Goal: Task Accomplishment & Management: Use online tool/utility

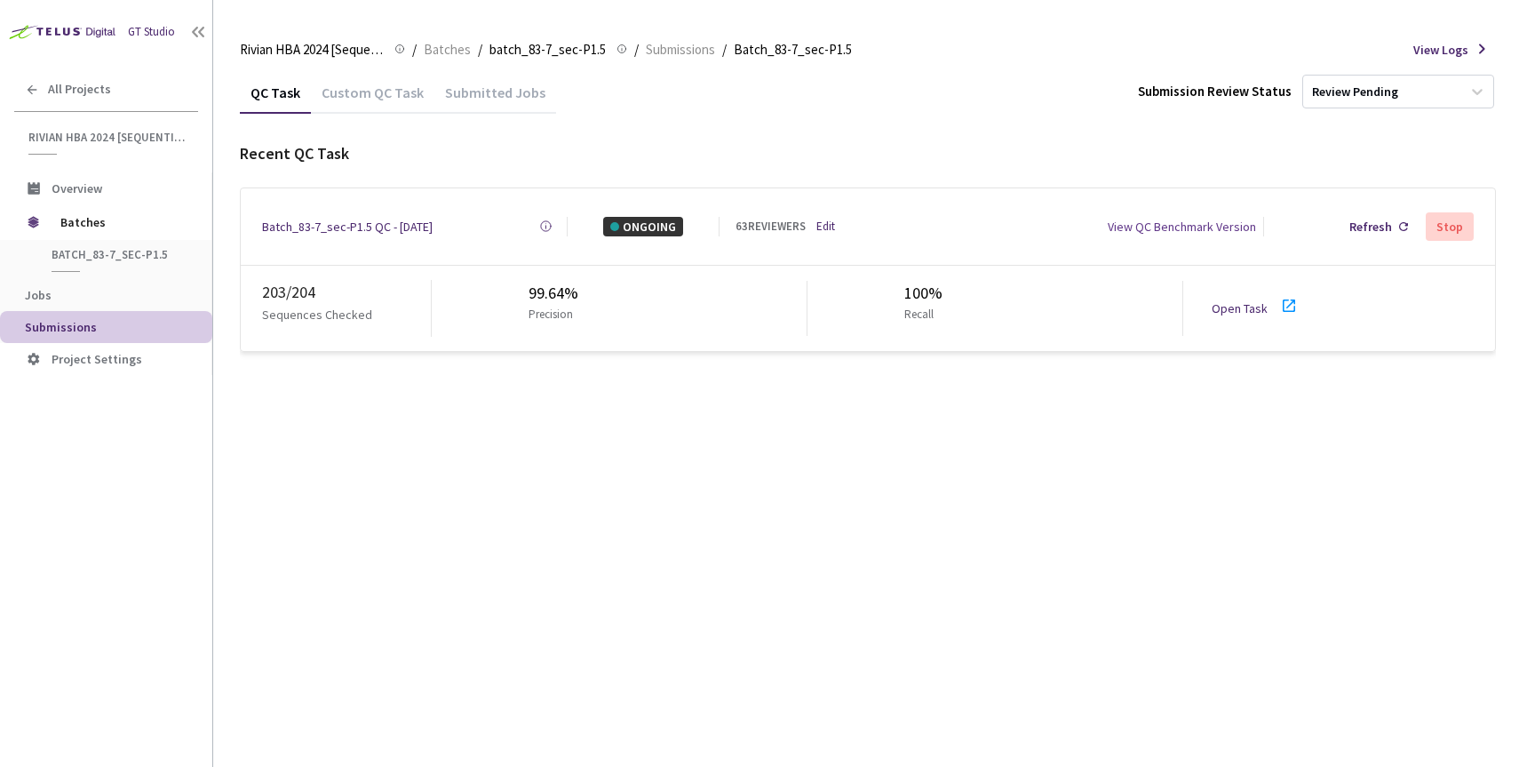
click at [826, 223] on link "Edit" at bounding box center [825, 227] width 19 height 18
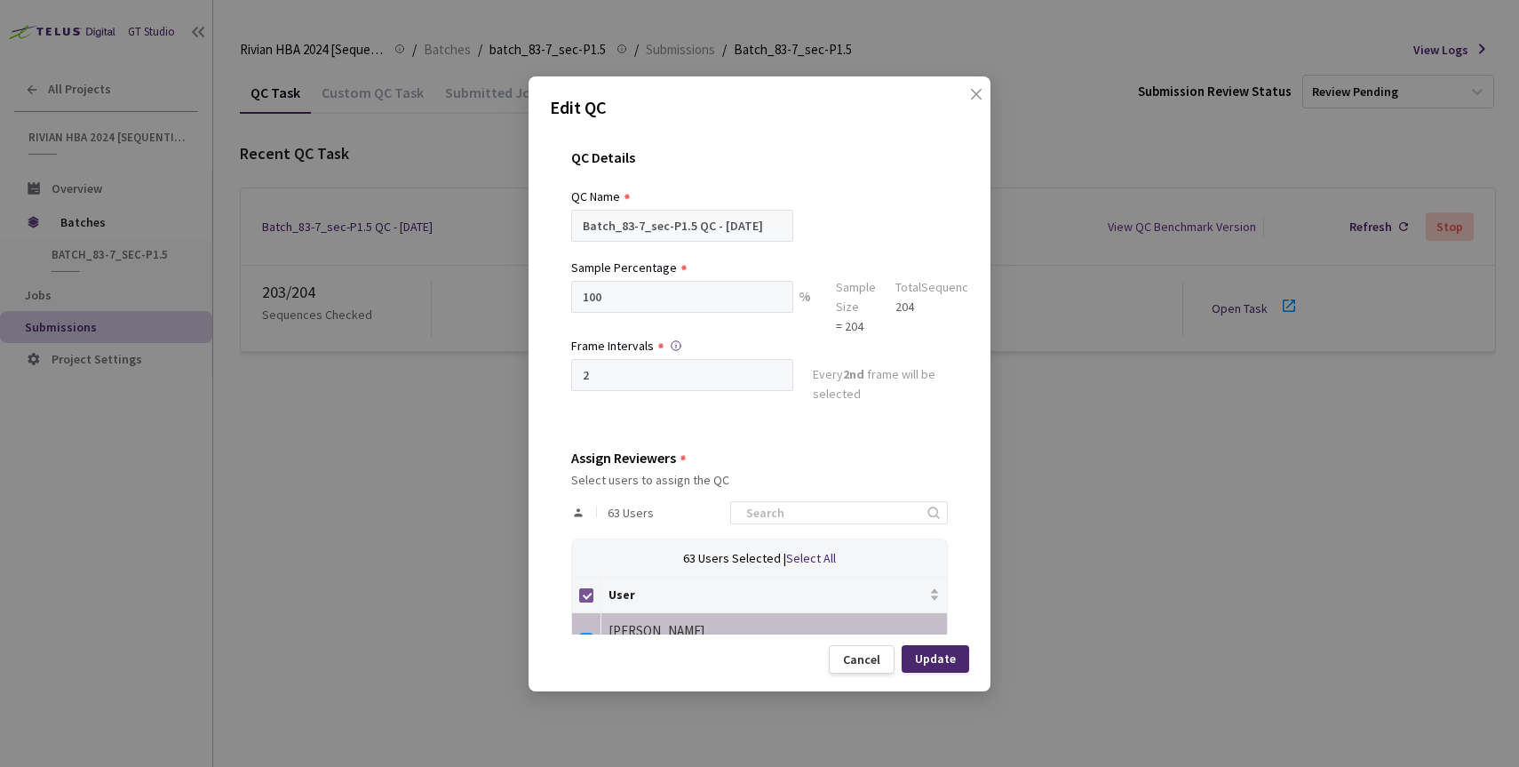
click at [587, 593] on input "Select all" at bounding box center [586, 595] width 14 height 14
checkbox input "false"
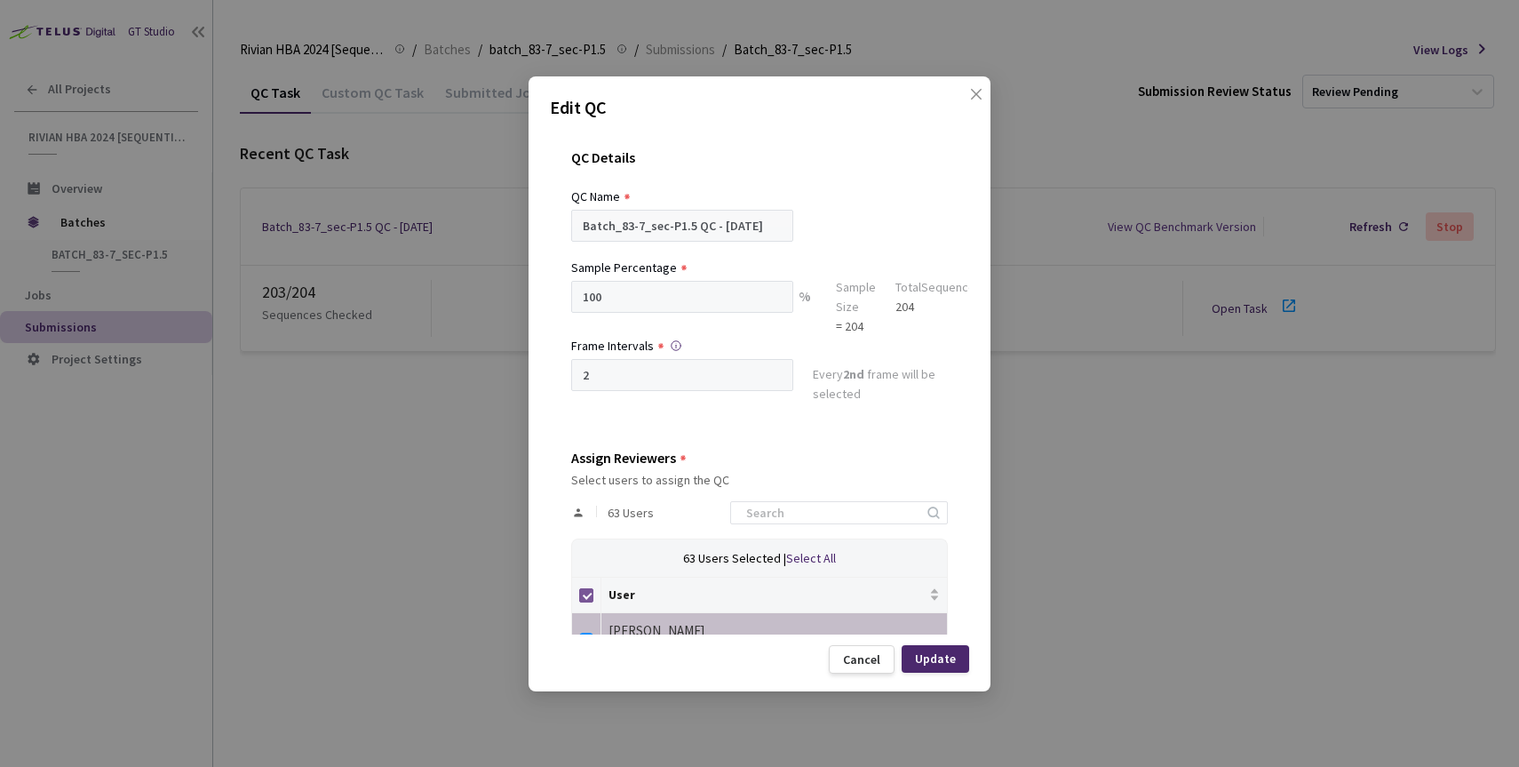
checkbox input "false"
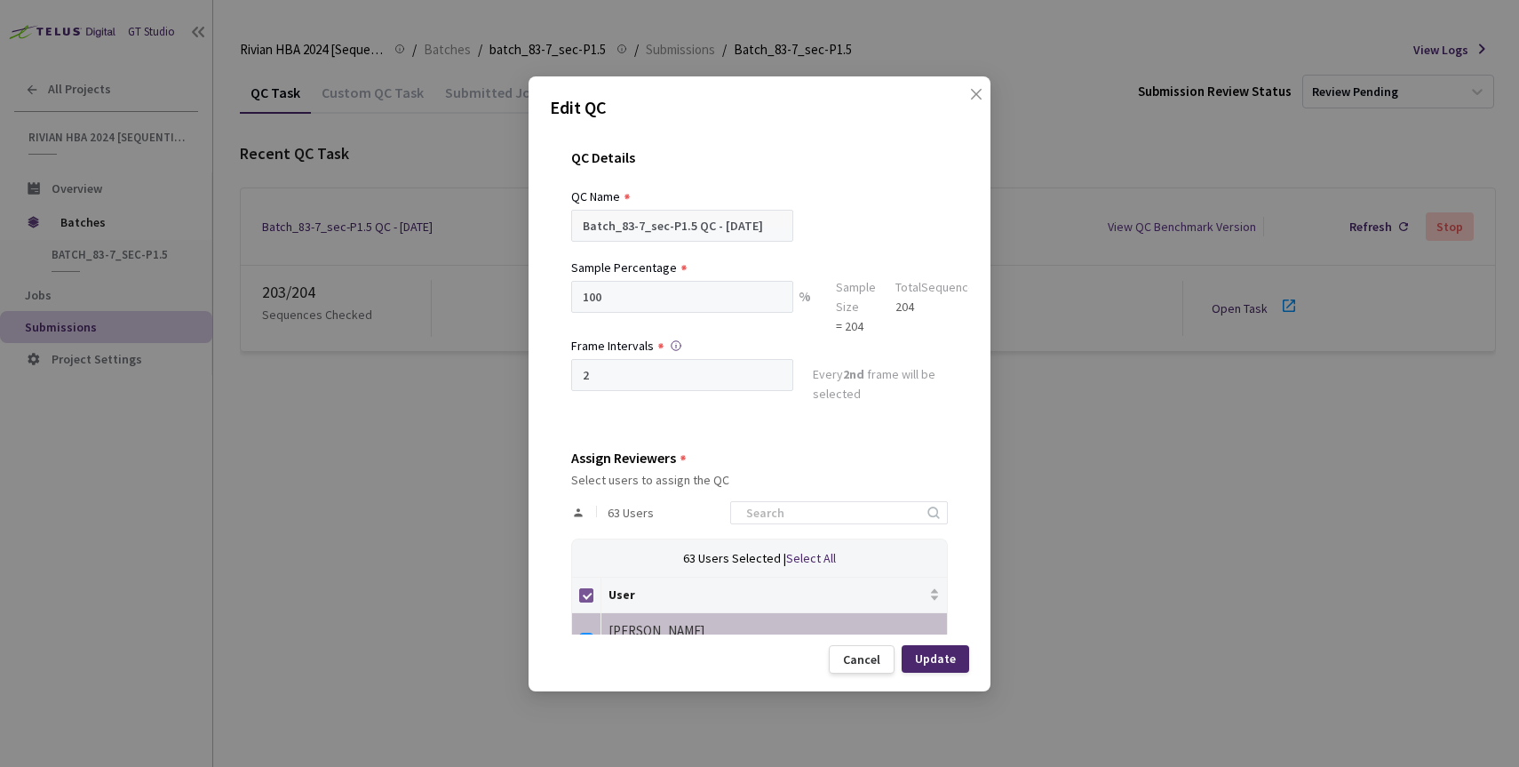
checkbox input "false"
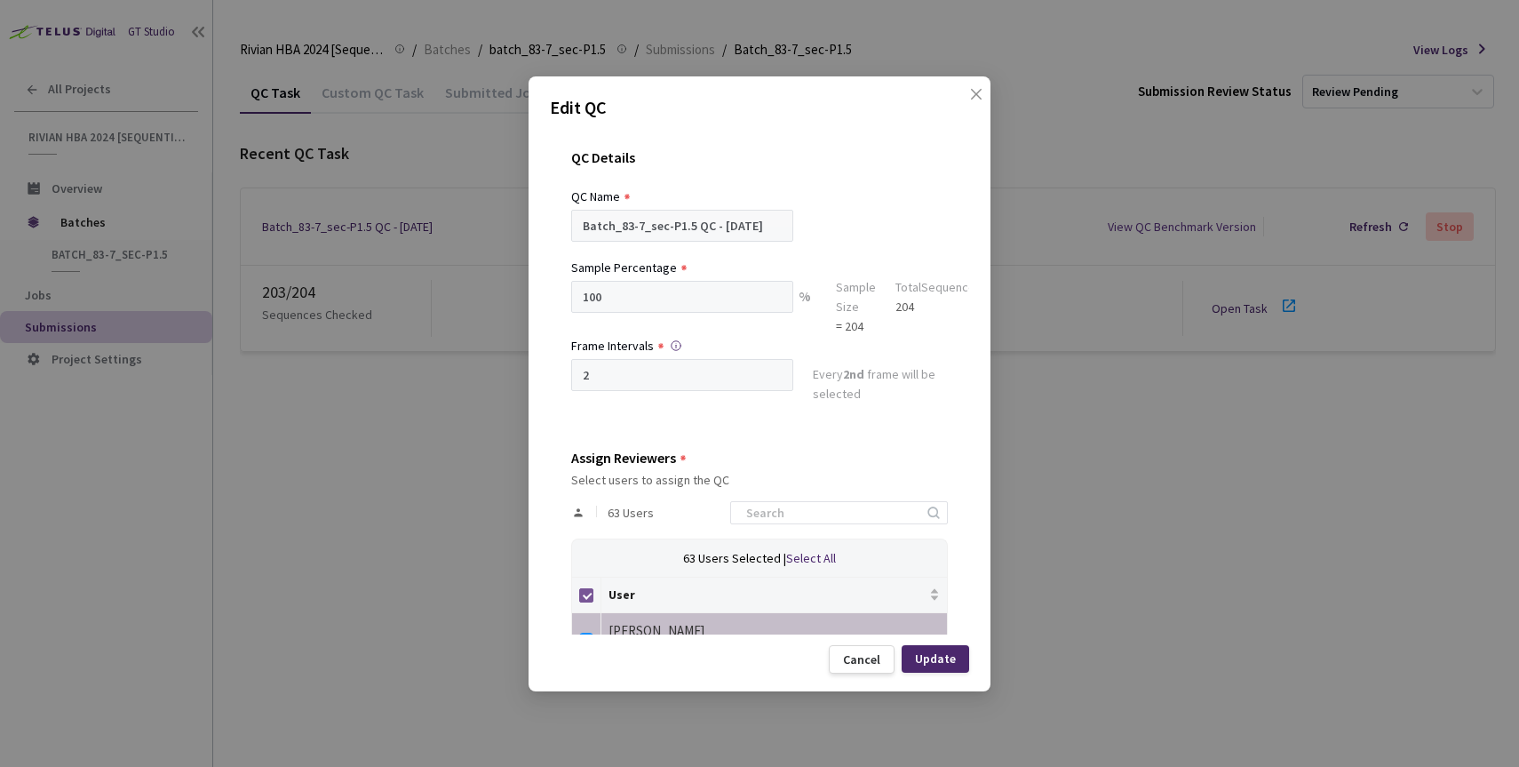
checkbox input "false"
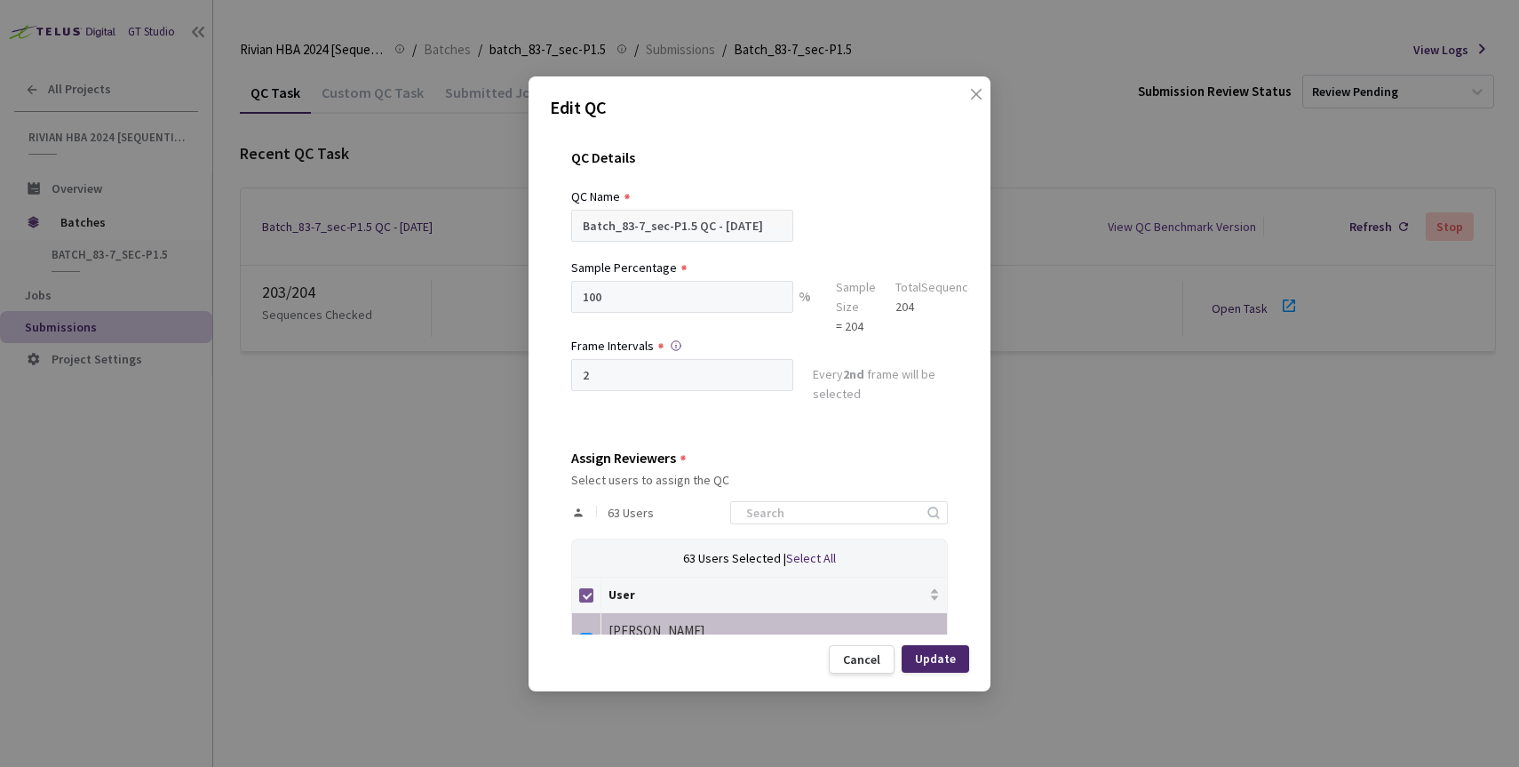
checkbox input "false"
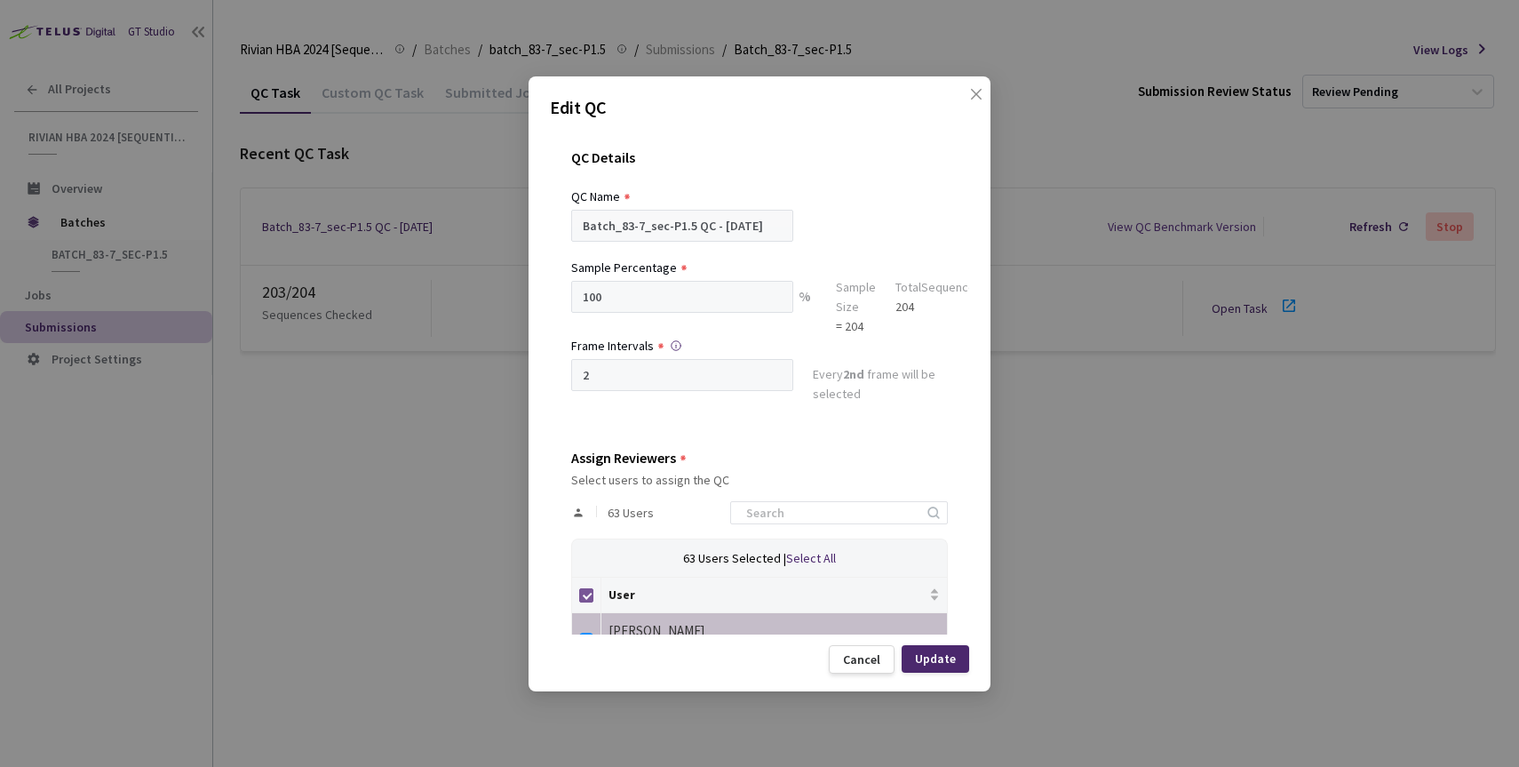
checkbox input "false"
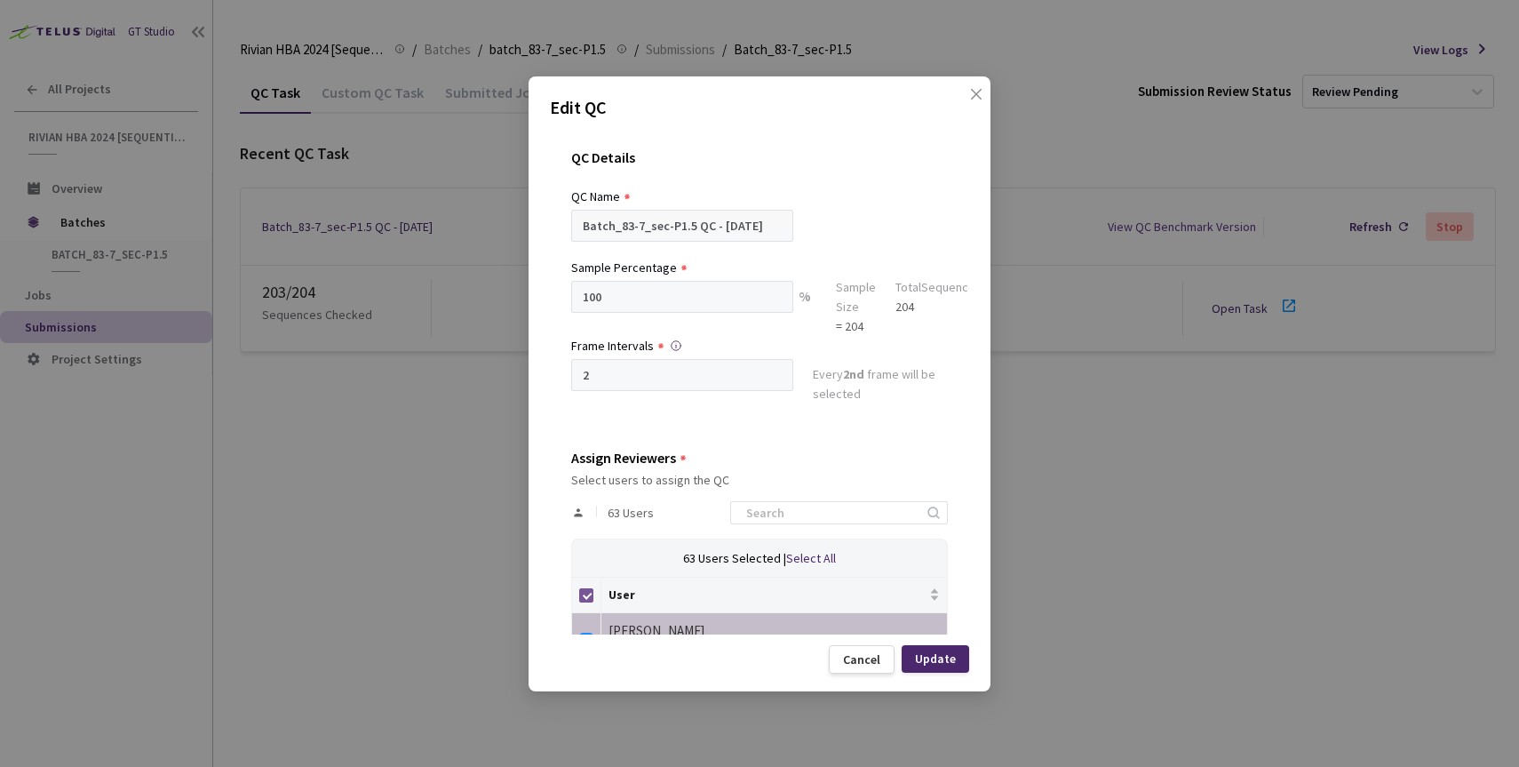
checkbox input "false"
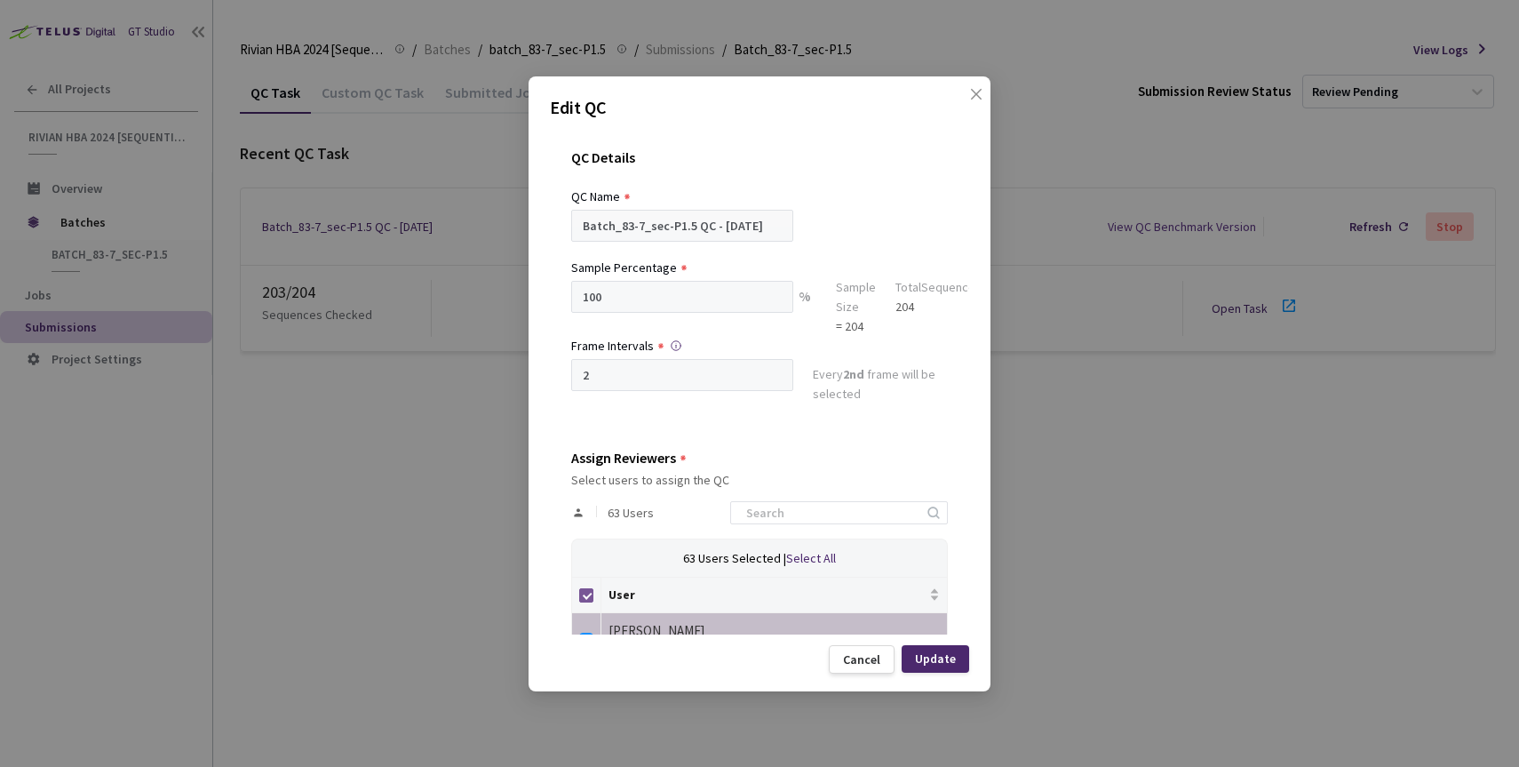
checkbox input "false"
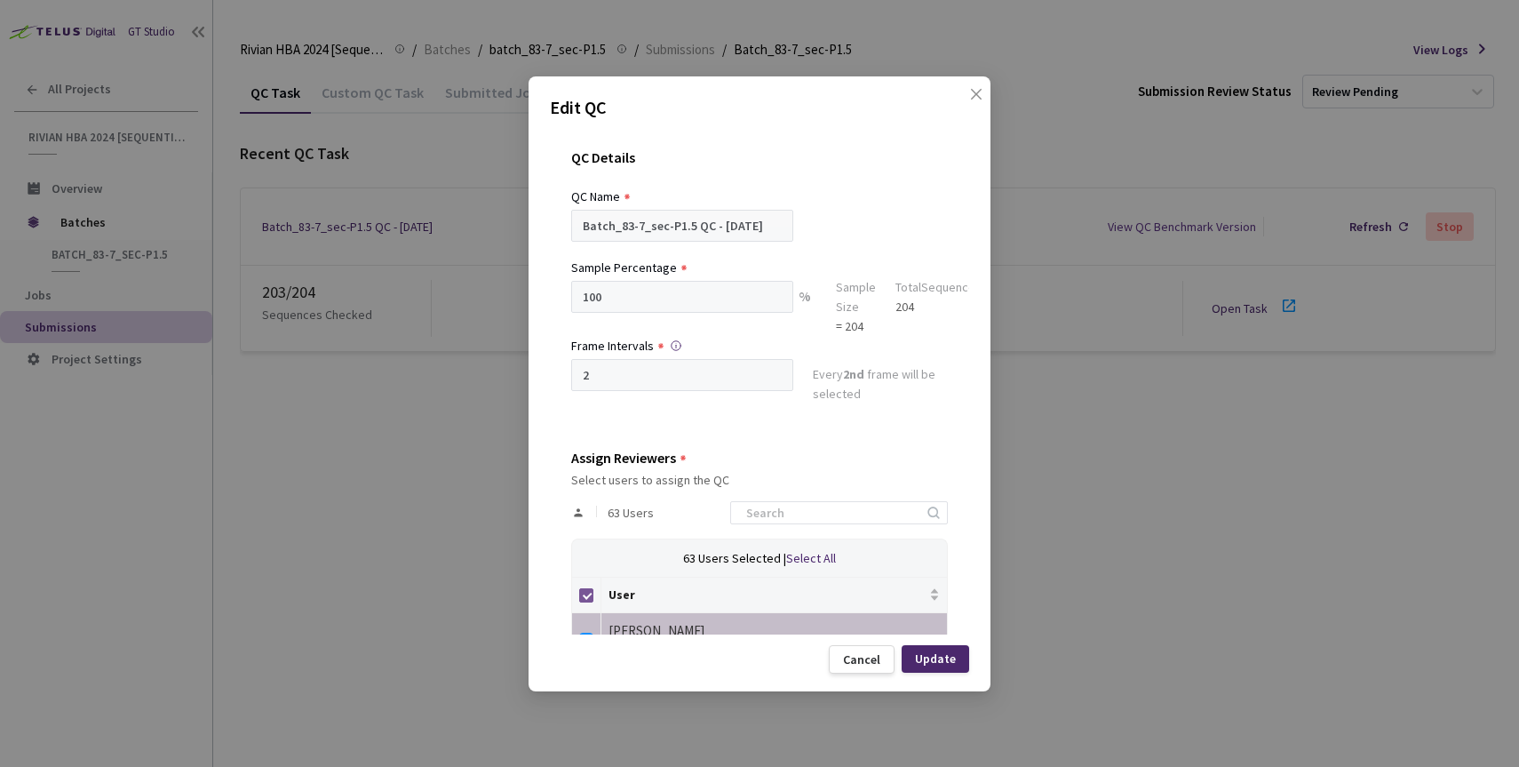
checkbox input "false"
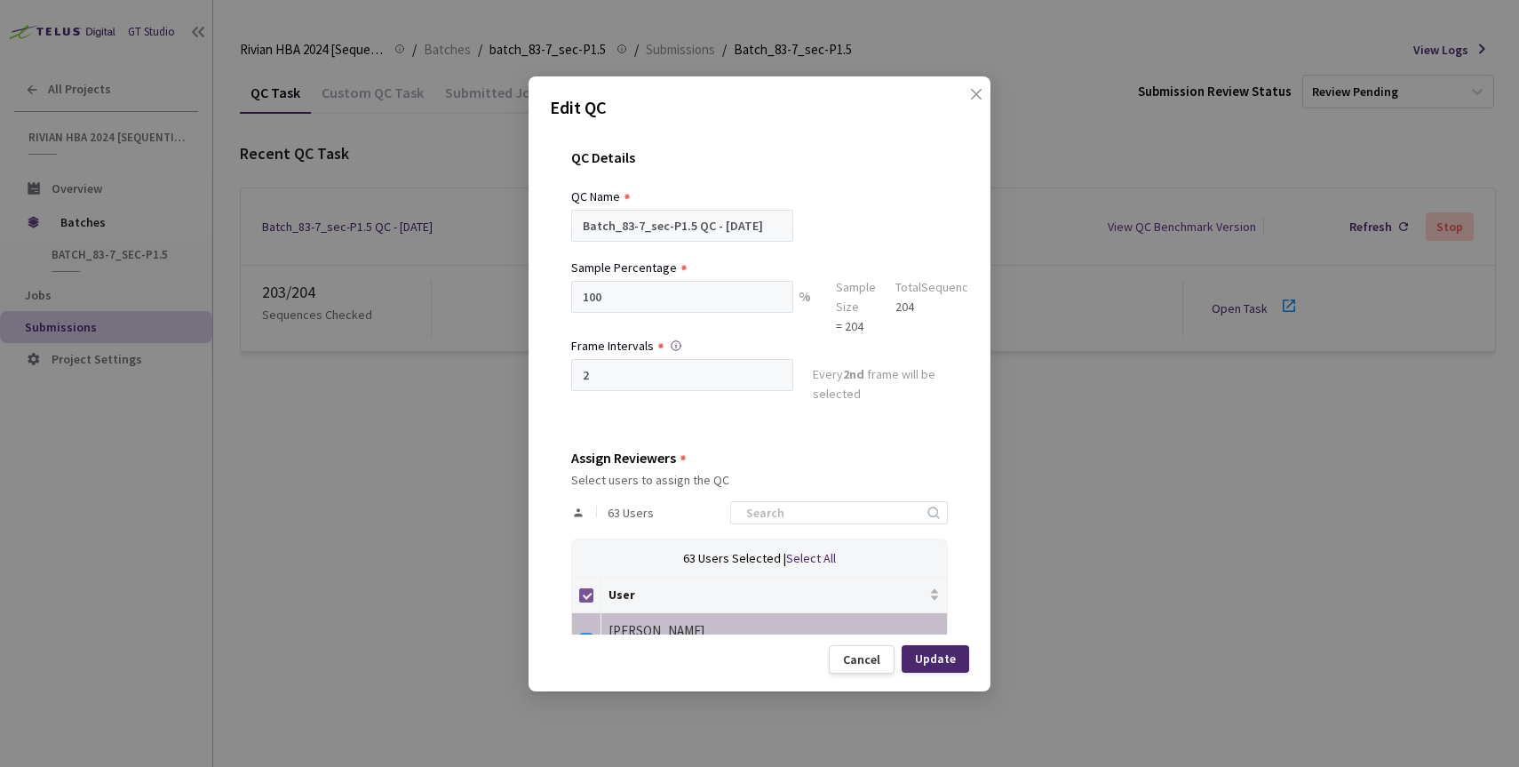
checkbox input "false"
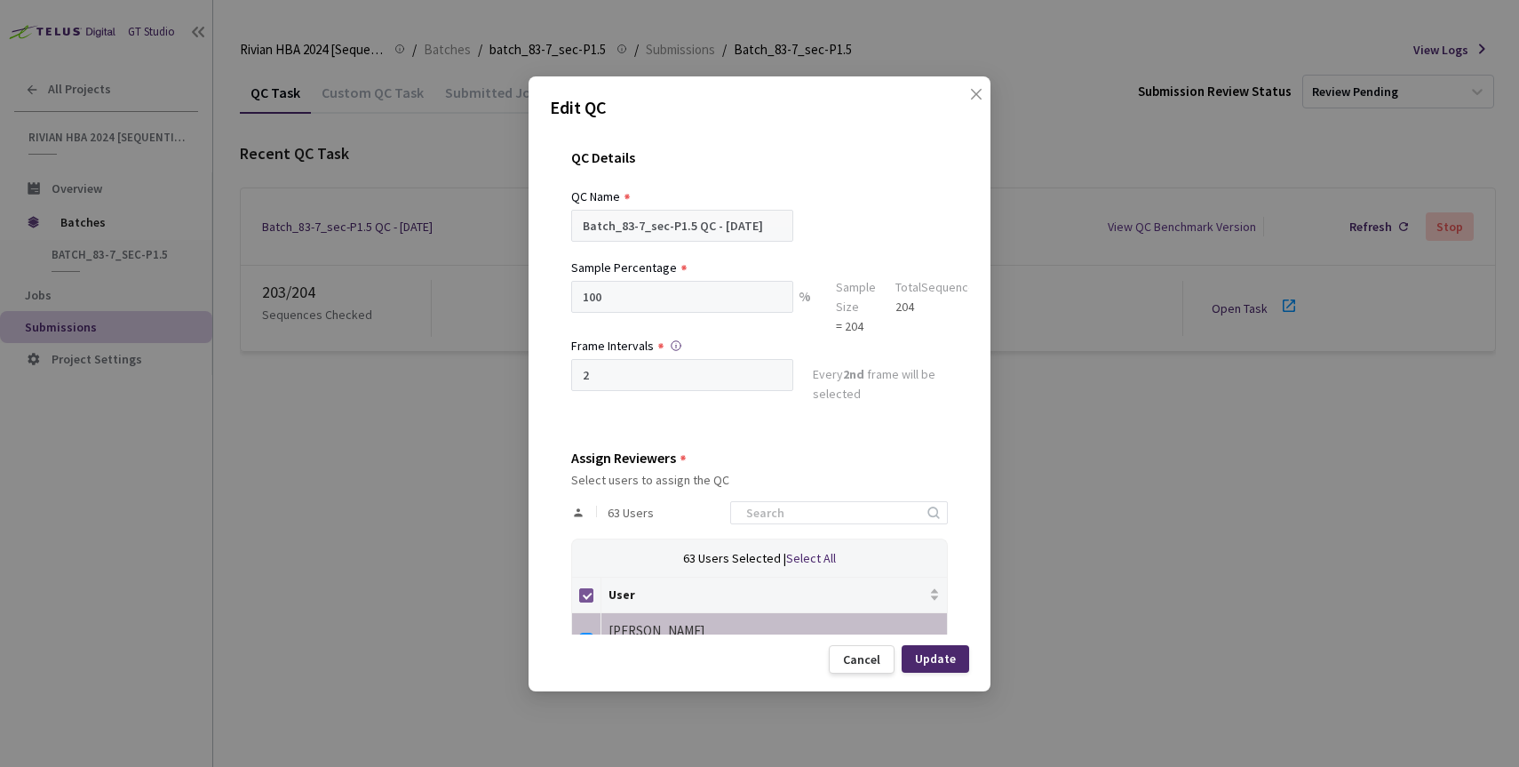
checkbox input "false"
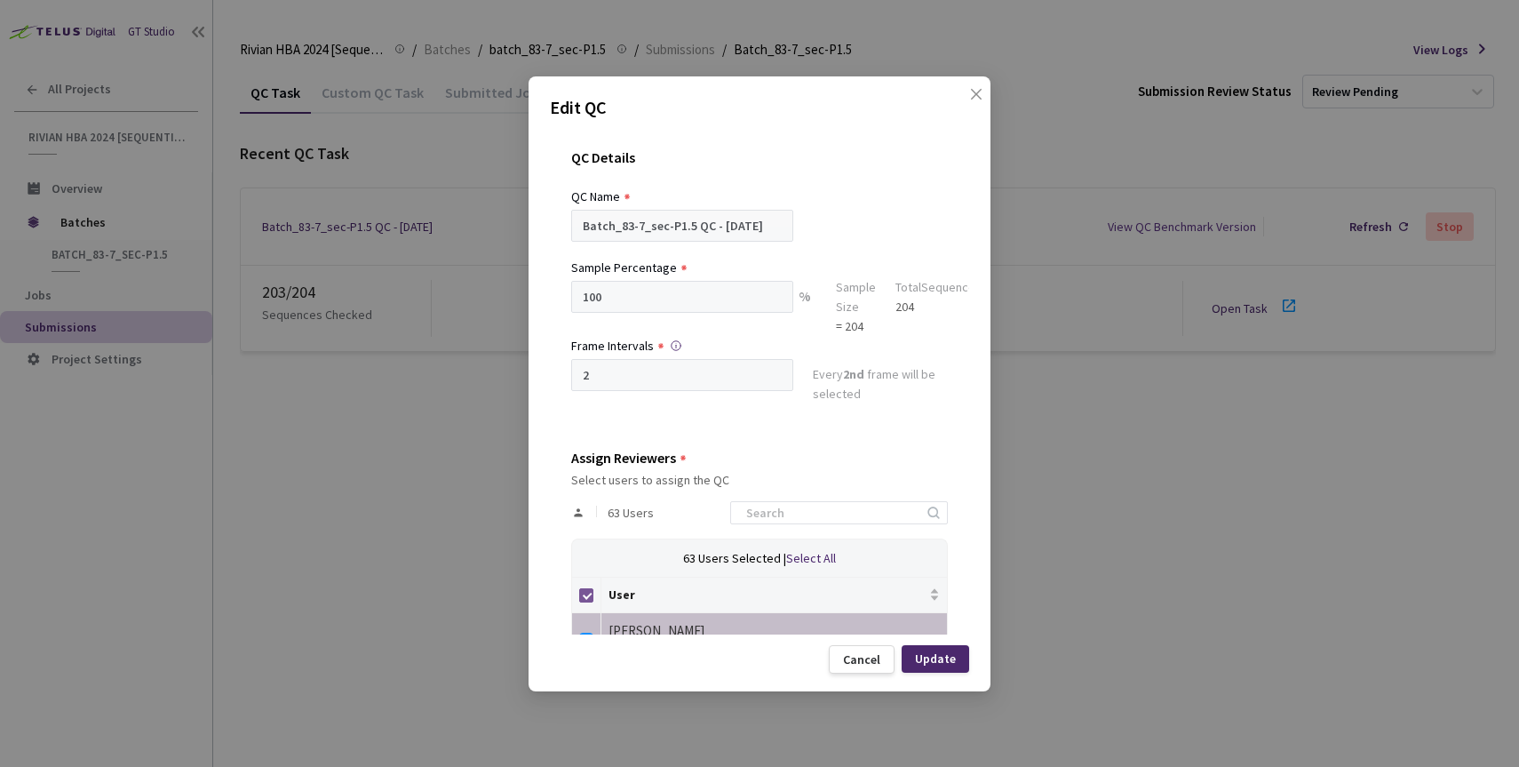
checkbox input "false"
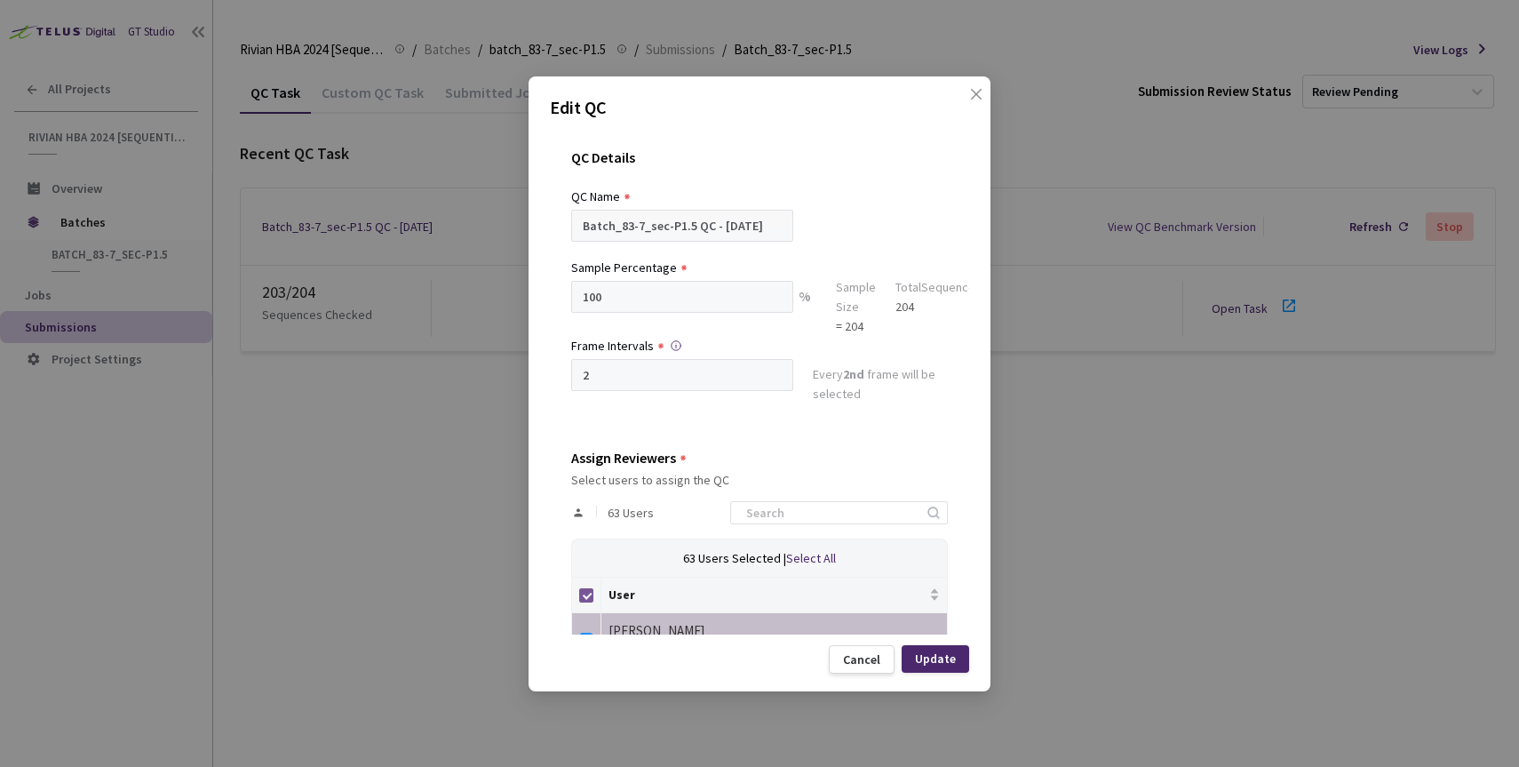
checkbox input "false"
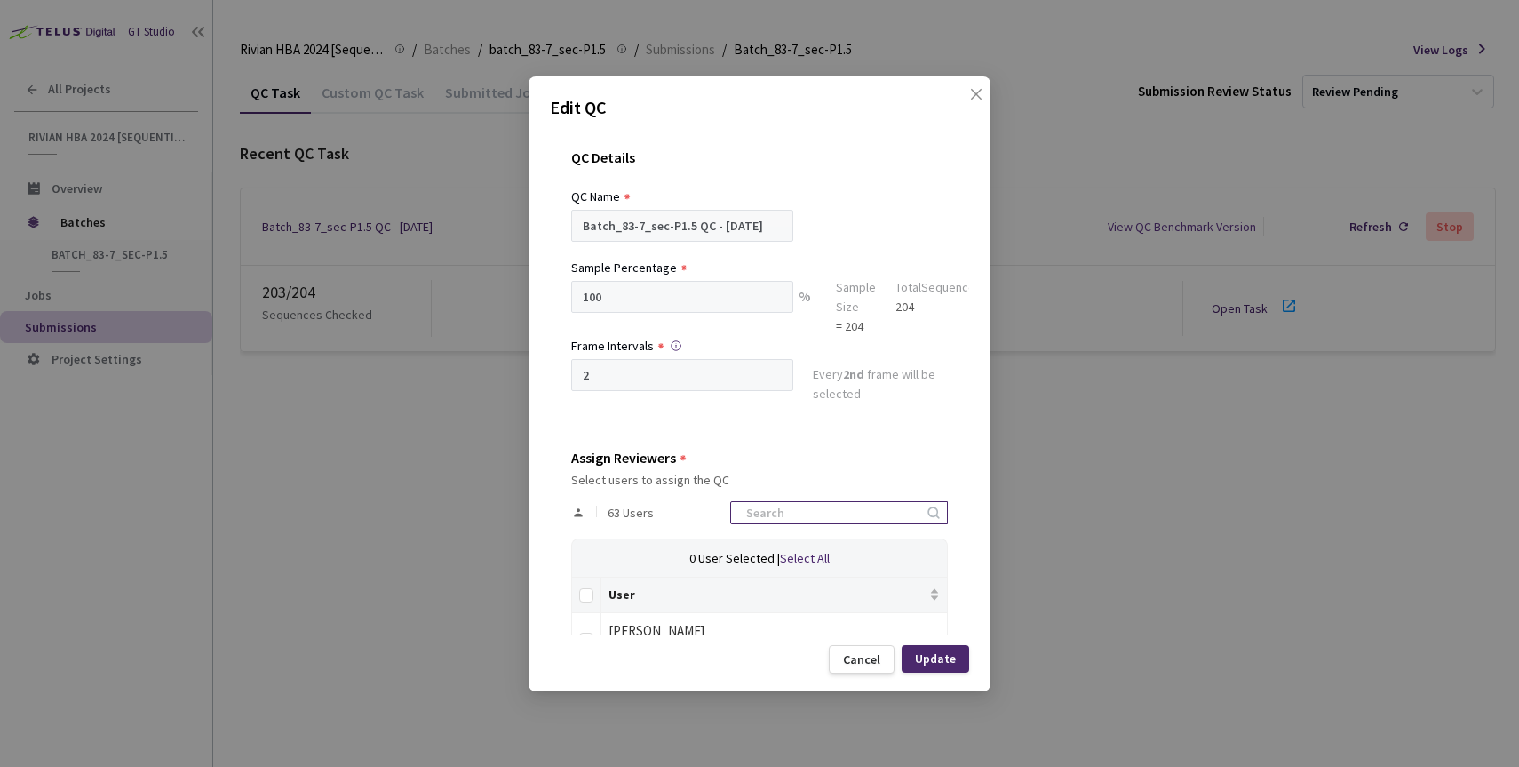
click at [792, 508] on input at bounding box center [830, 512] width 189 height 21
type input "ne"
click at [588, 633] on input "checkbox" at bounding box center [586, 640] width 14 height 14
checkbox input "true"
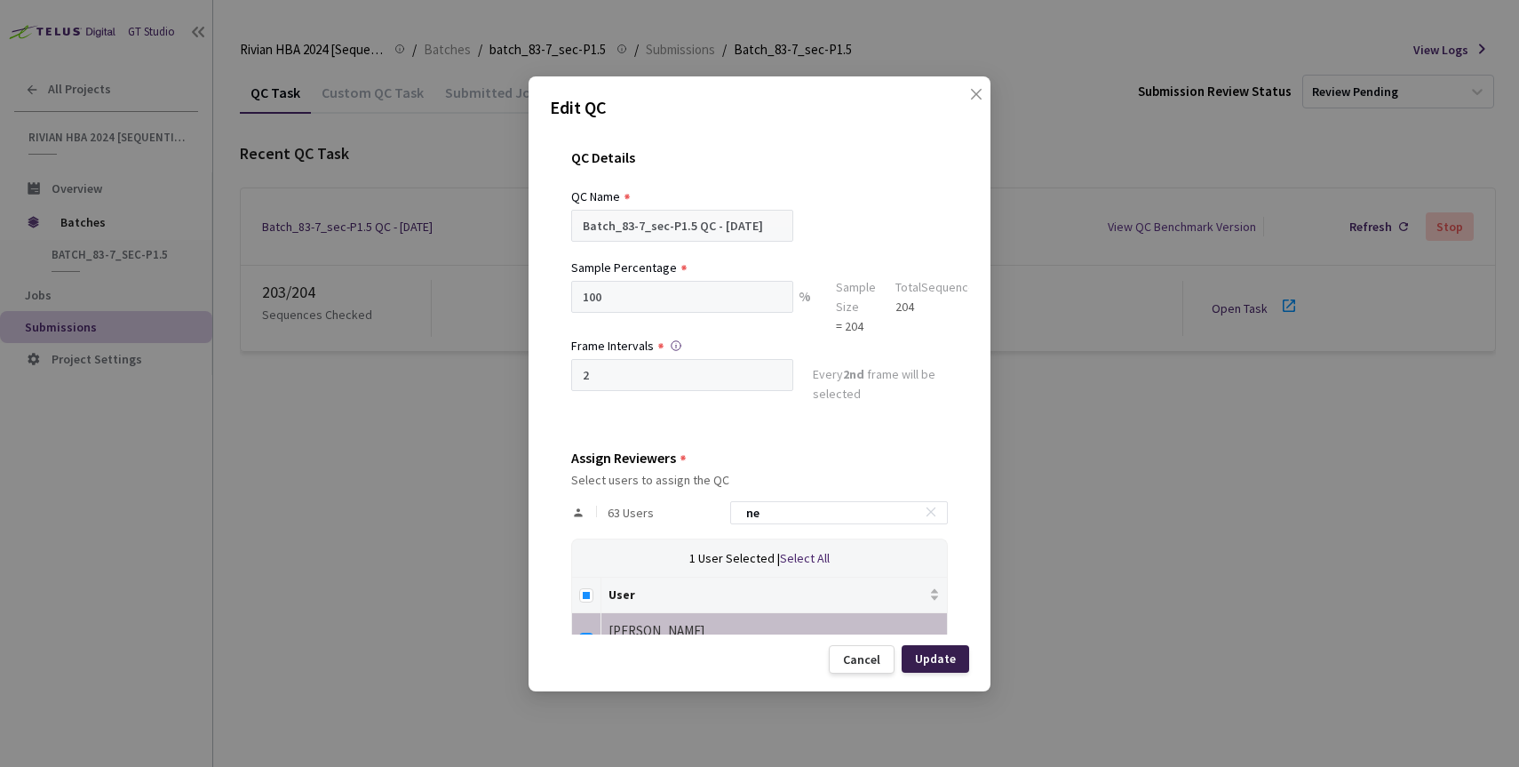
click at [949, 654] on div "Update" at bounding box center [935, 658] width 41 height 14
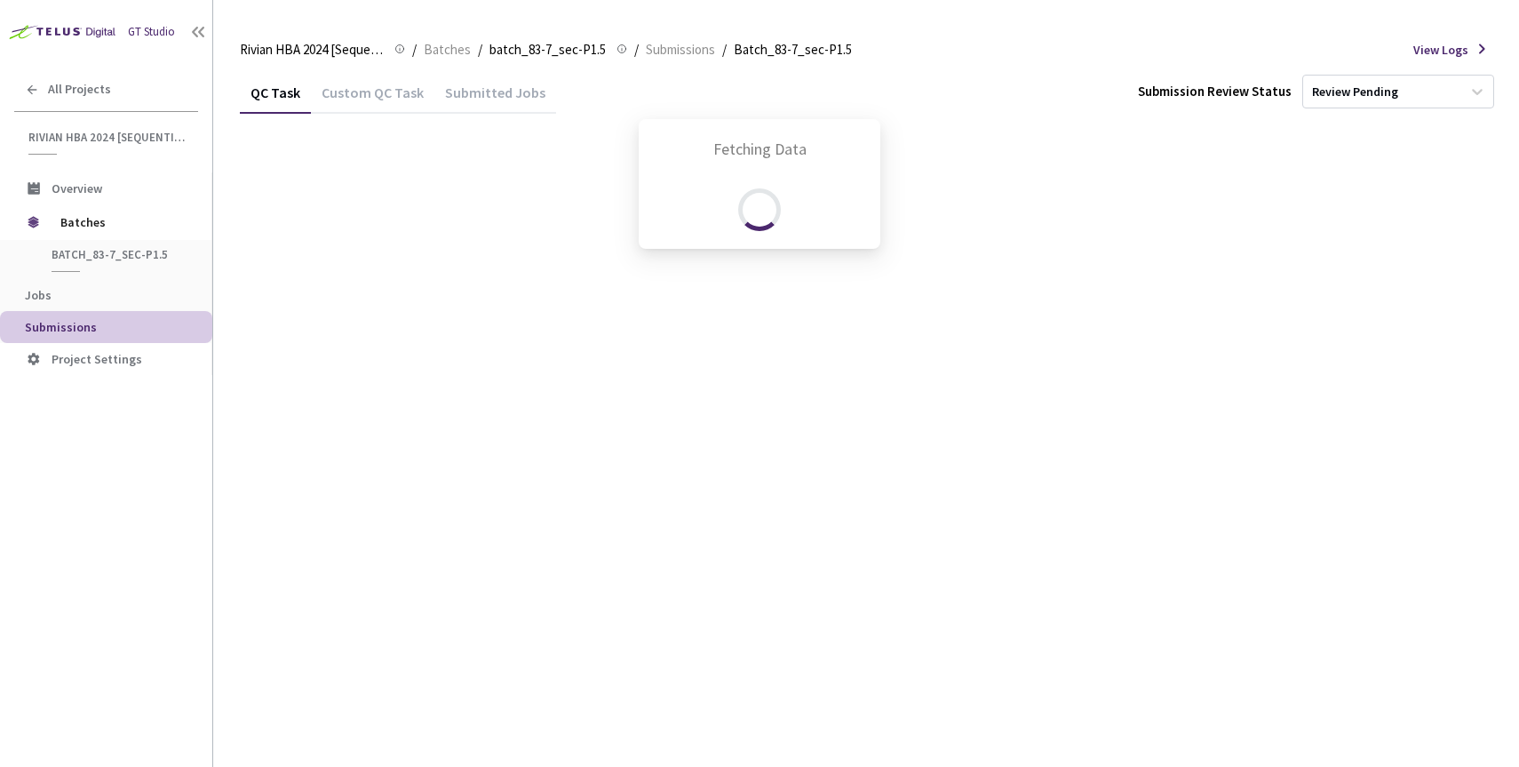
click at [1238, 297] on div "Fetching Data" at bounding box center [759, 383] width 1519 height 767
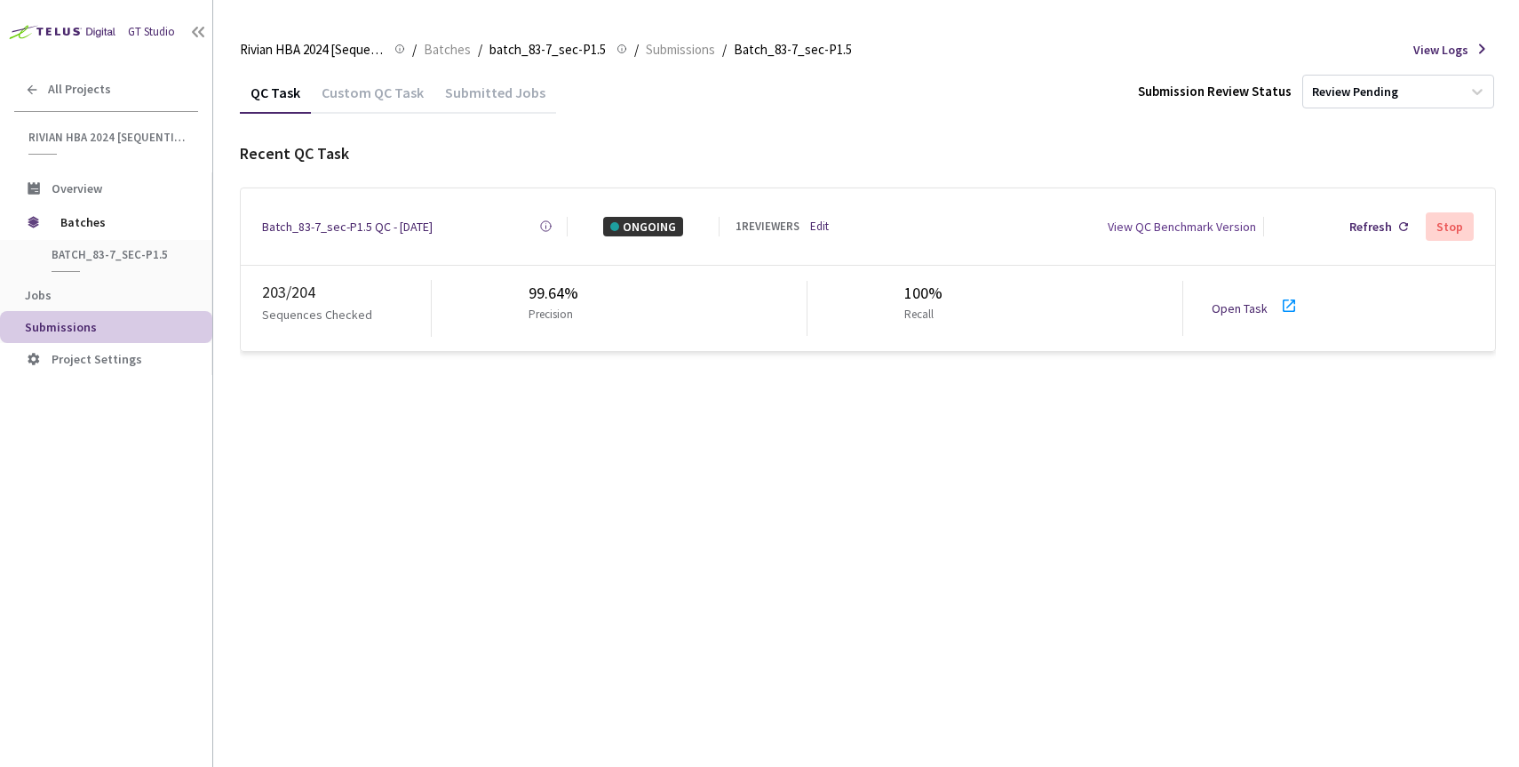
click at [1238, 301] on link "Open Task" at bounding box center [1240, 308] width 56 height 16
